Goal: Task Accomplishment & Management: Manage account settings

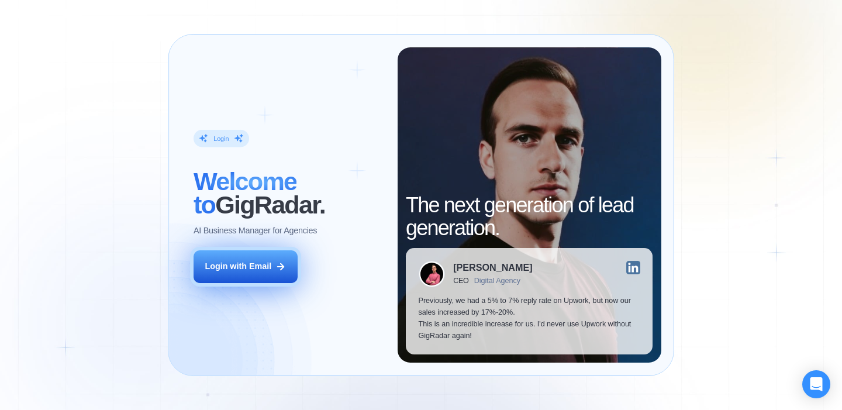
click at [265, 263] on div "Login with Email" at bounding box center [238, 267] width 67 height 12
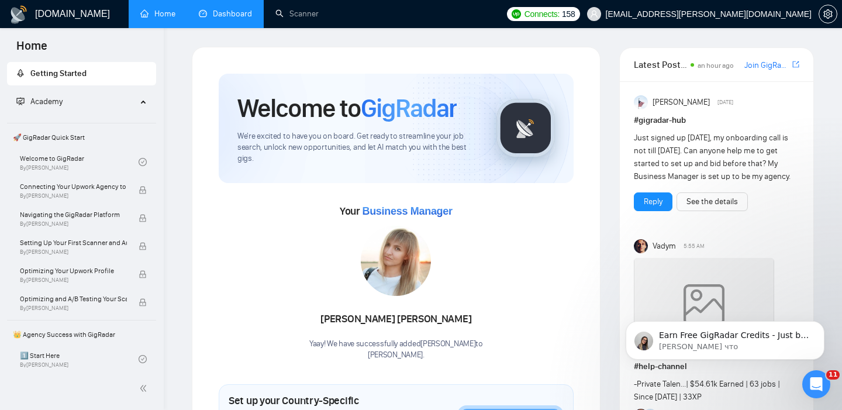
click at [216, 9] on link "Dashboard" at bounding box center [225, 14] width 53 height 10
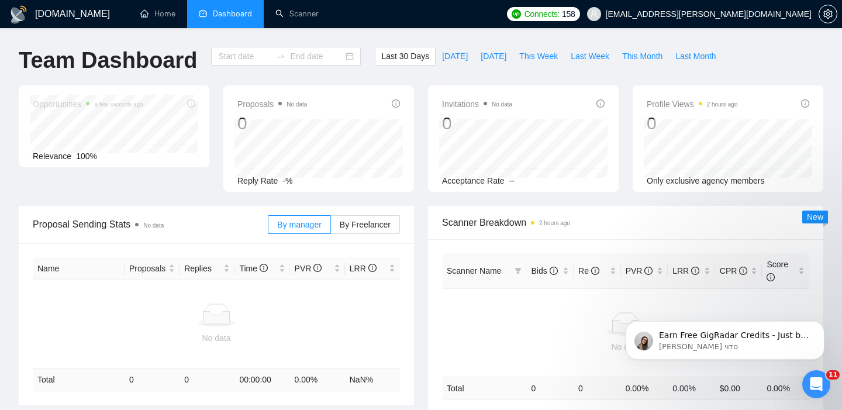
type input "2025-07-26"
type input "2025-08-25"
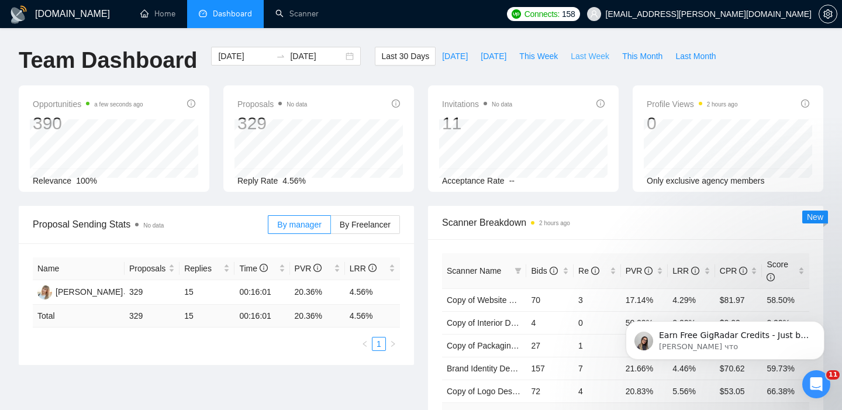
click at [584, 56] on span "Last Week" at bounding box center [590, 56] width 39 height 13
type input "2025-08-18"
type input "2025-08-24"
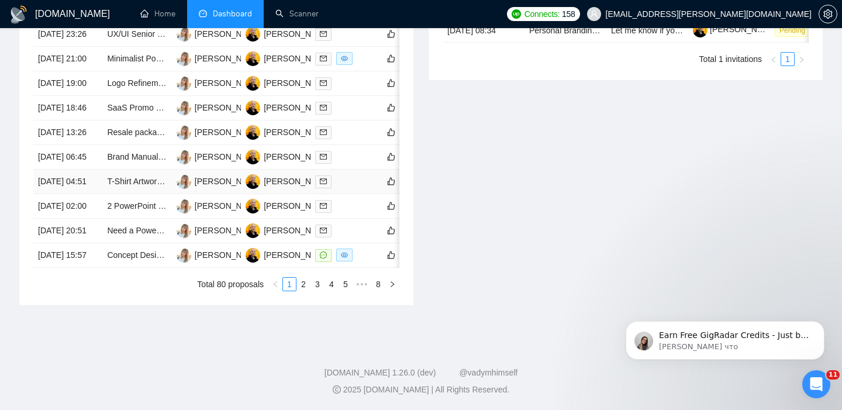
scroll to position [561, 0]
click at [304, 291] on link "2" at bounding box center [303, 284] width 13 height 13
click at [319, 291] on link "3" at bounding box center [317, 284] width 13 height 13
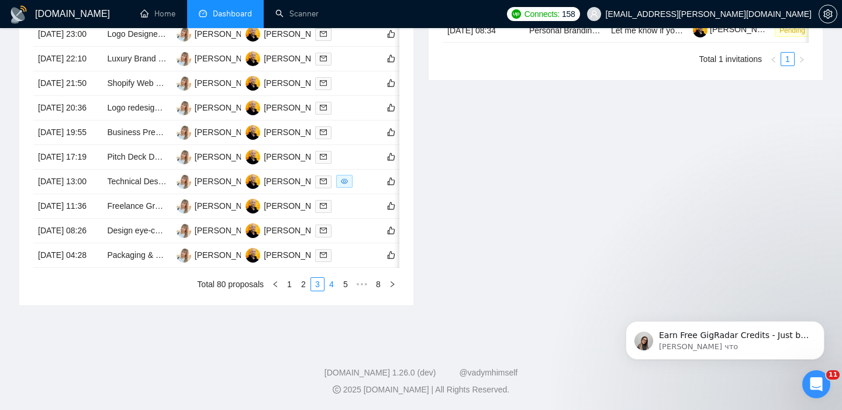
click at [334, 291] on link "4" at bounding box center [331, 284] width 13 height 13
click at [332, 291] on link "5" at bounding box center [331, 284] width 13 height 13
click at [350, 291] on link "6" at bounding box center [350, 284] width 13 height 13
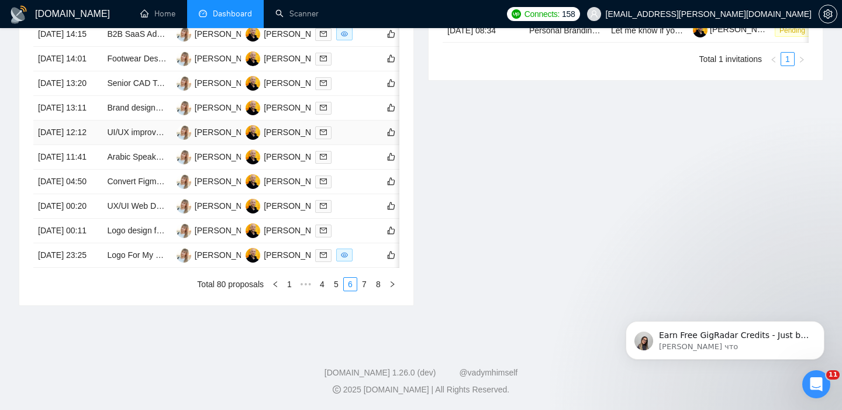
scroll to position [580, 0]
click at [364, 291] on link "7" at bounding box center [364, 284] width 13 height 13
click at [376, 291] on link "8" at bounding box center [378, 284] width 13 height 13
